Goal: Information Seeking & Learning: Find specific fact

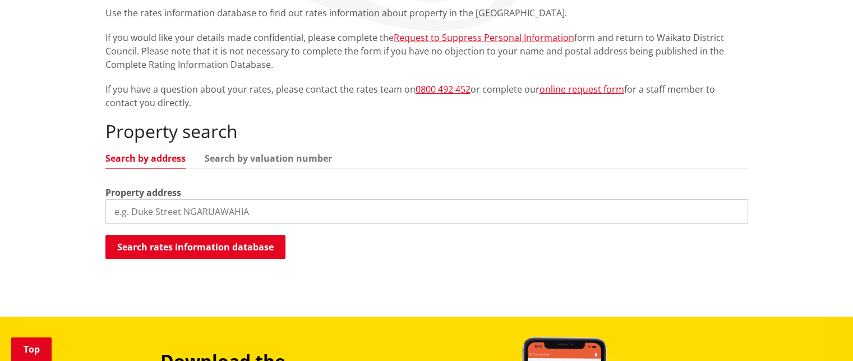
scroll to position [224, 0]
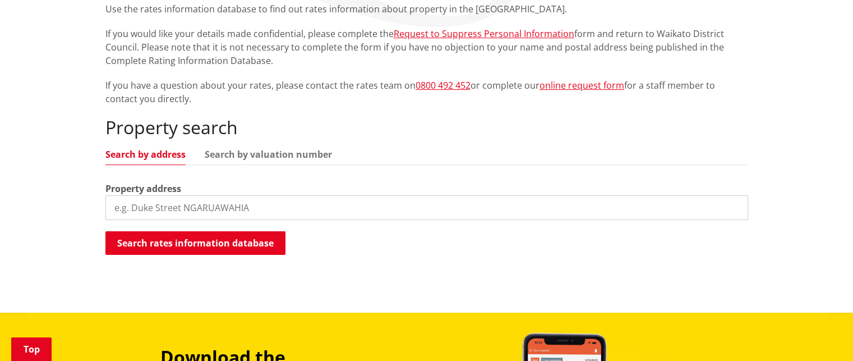
click at [159, 213] on input "search" at bounding box center [426, 207] width 643 height 25
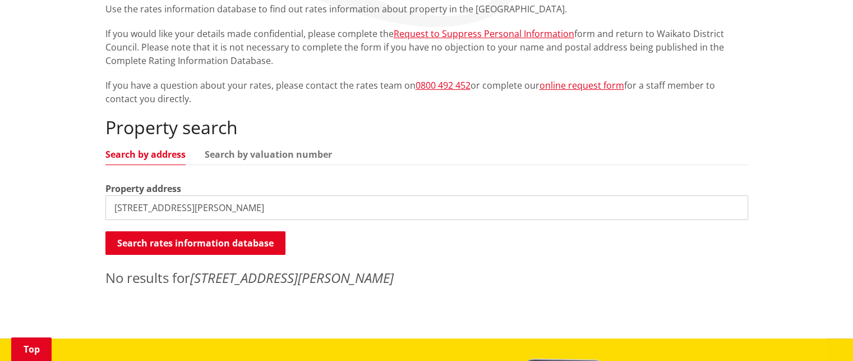
click at [112, 208] on input "[STREET_ADDRESS][PERSON_NAME]" at bounding box center [426, 207] width 643 height 25
drag, startPoint x: 123, startPoint y: 210, endPoint x: 110, endPoint y: 210, distance: 13.5
click at [110, 210] on input "[STREET_ADDRESS][PERSON_NAME]" at bounding box center [426, 207] width 643 height 25
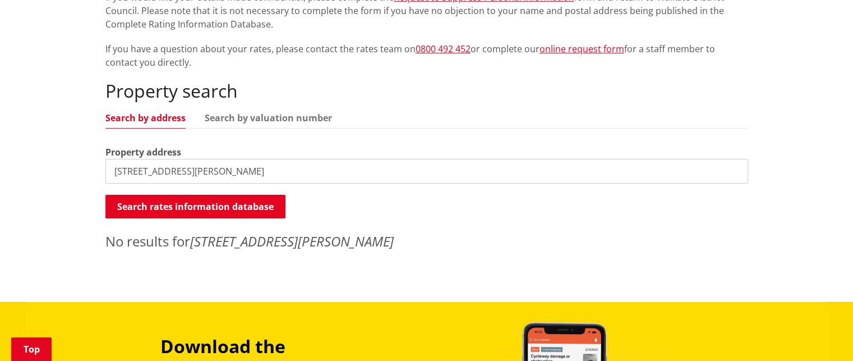
scroll to position [281, 0]
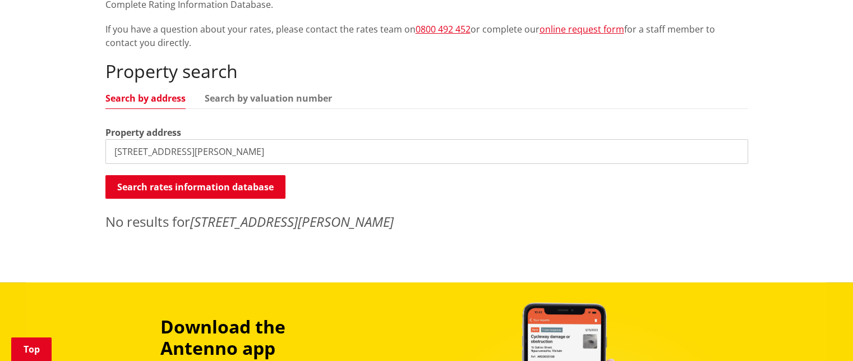
click at [137, 157] on input "[STREET_ADDRESS][PERSON_NAME]" at bounding box center [426, 151] width 643 height 25
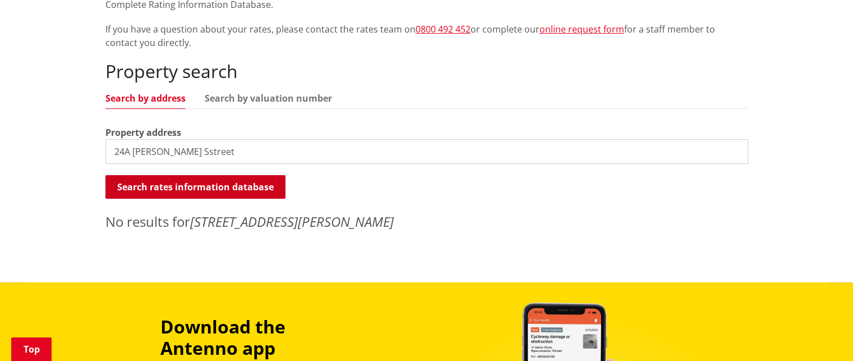
type input "24A [PERSON_NAME] Sstreet"
click at [150, 188] on button "Search rates information database" at bounding box center [195, 187] width 180 height 24
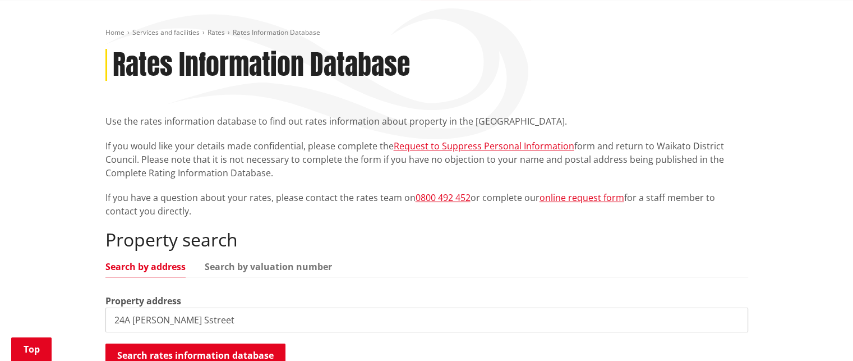
scroll to position [337, 0]
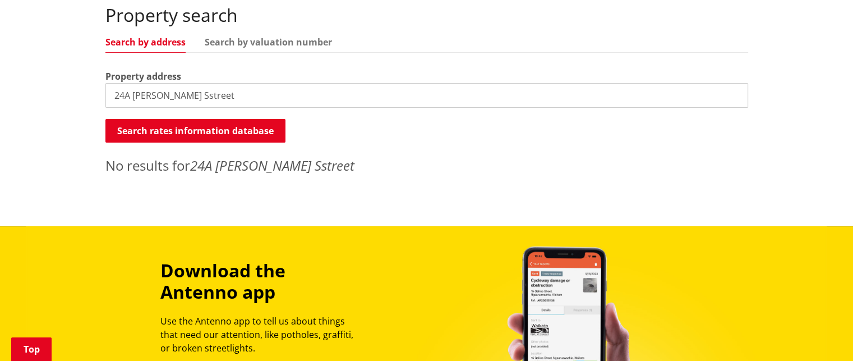
drag, startPoint x: 274, startPoint y: 45, endPoint x: 267, endPoint y: 64, distance: 19.9
click at [274, 45] on link "Search by valuation number" at bounding box center [268, 42] width 127 height 9
click at [247, 100] on input "24A [PERSON_NAME] Sstreet" at bounding box center [426, 95] width 643 height 25
drag, startPoint x: 143, startPoint y: 95, endPoint x: -8, endPoint y: 91, distance: 151.0
click at [0, 91] on html "Skip to content Toggle search Toggle navigation Services and facilities Recreat…" at bounding box center [426, 192] width 853 height 1058
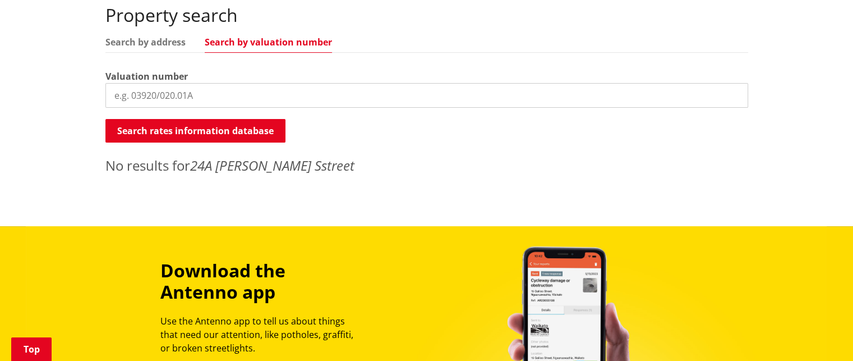
paste input "04231-282-00- B"
type input "04231-282-00- B"
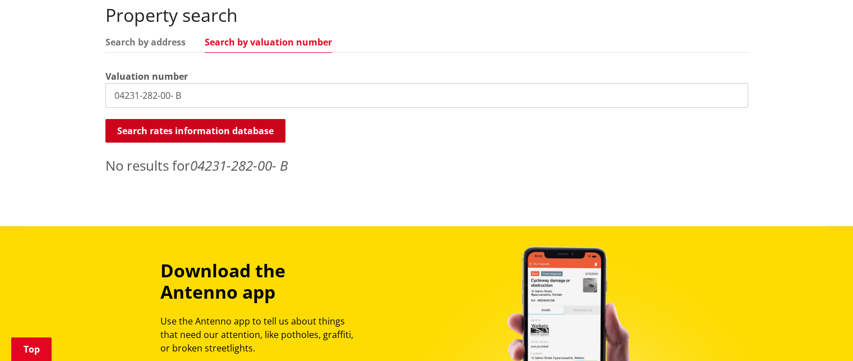
click at [185, 134] on button "Search rates information database" at bounding box center [195, 131] width 180 height 24
